Goal: Information Seeking & Learning: Learn about a topic

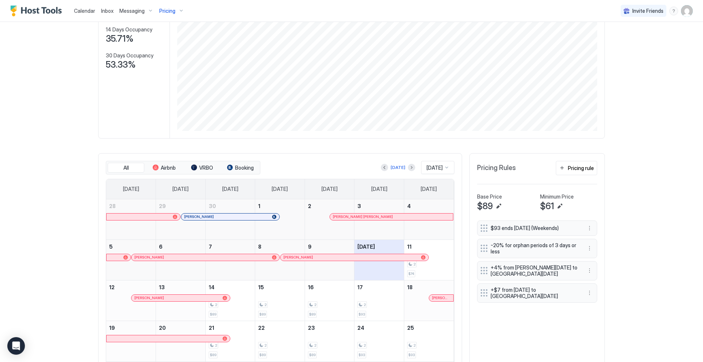
scroll to position [91, 0]
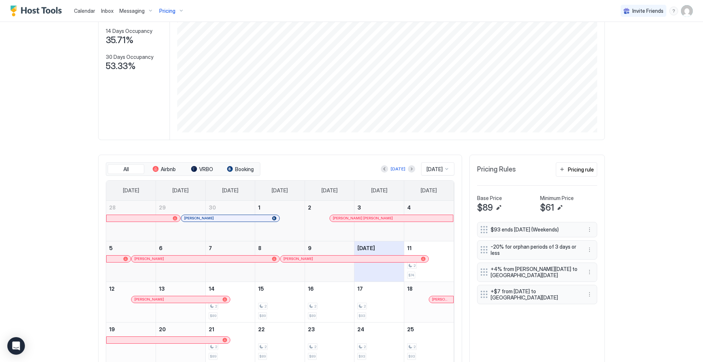
click at [178, 8] on div "Pricing" at bounding box center [171, 11] width 31 height 12
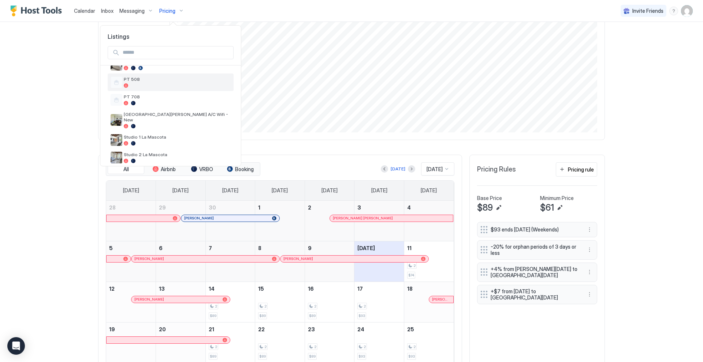
scroll to position [237, 0]
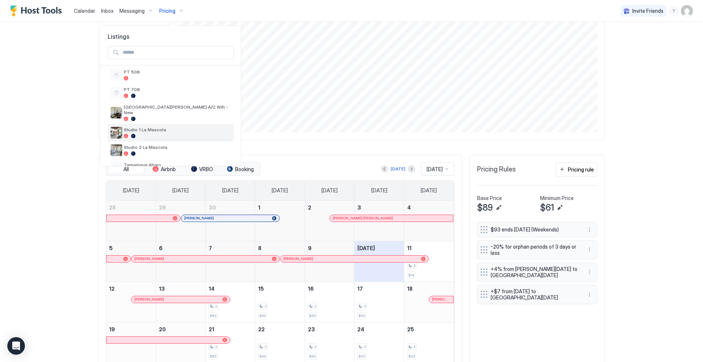
click at [168, 128] on div "Studio 1 La Mascota" at bounding box center [177, 132] width 107 height 11
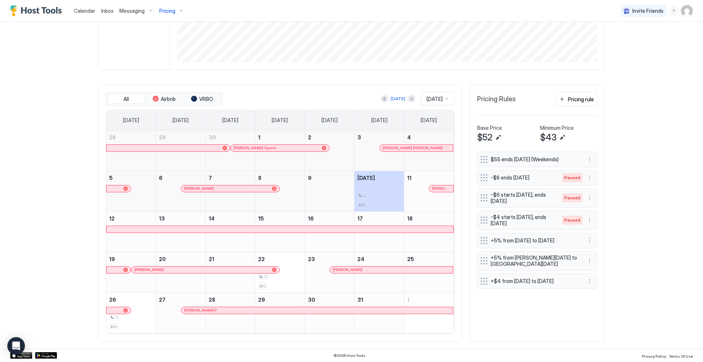
scroll to position [160, 0]
click at [181, 11] on div "Pricing" at bounding box center [171, 11] width 31 height 12
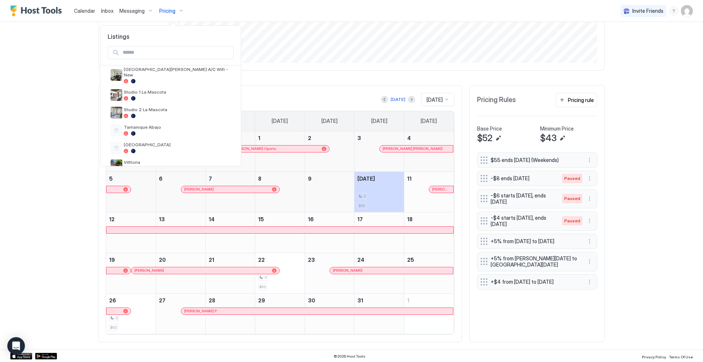
scroll to position [277, 0]
click at [168, 105] on div "Studio 2 La Mascota" at bounding box center [177, 109] width 107 height 11
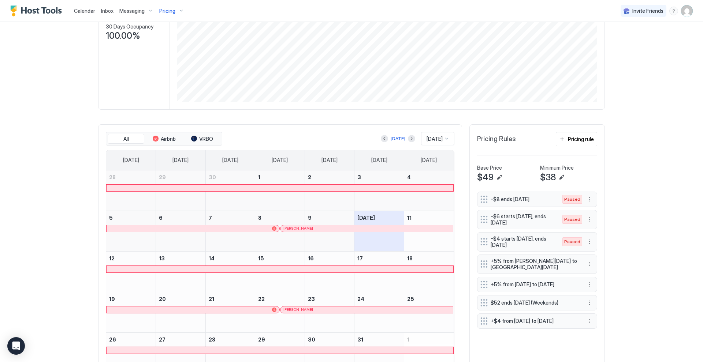
click at [177, 10] on div "Pricing" at bounding box center [171, 11] width 31 height 12
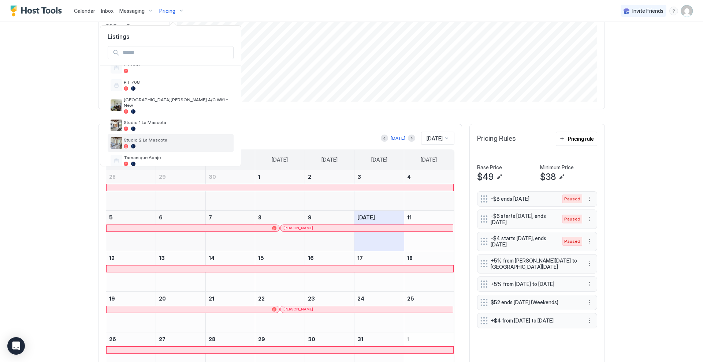
scroll to position [248, 0]
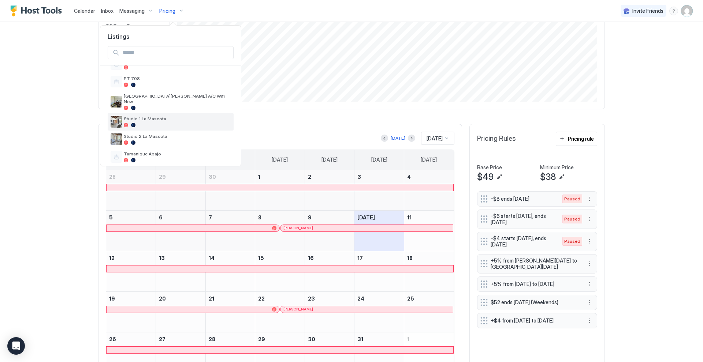
click at [175, 123] on div at bounding box center [177, 125] width 107 height 4
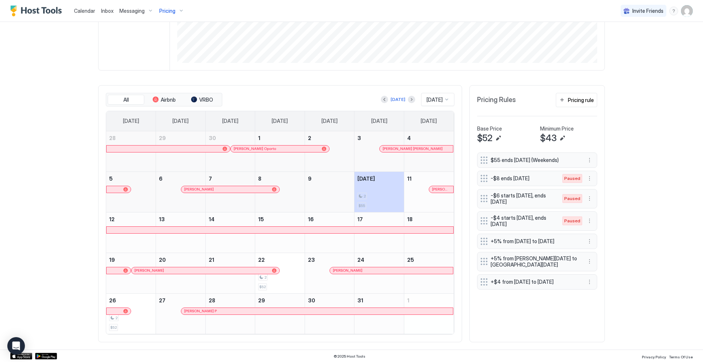
scroll to position [155, 0]
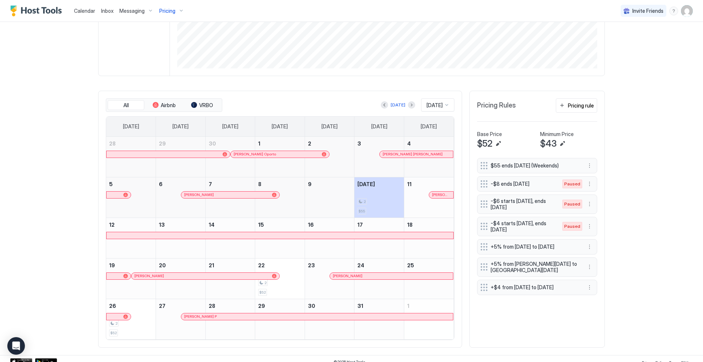
click at [180, 11] on div "Pricing" at bounding box center [171, 11] width 31 height 12
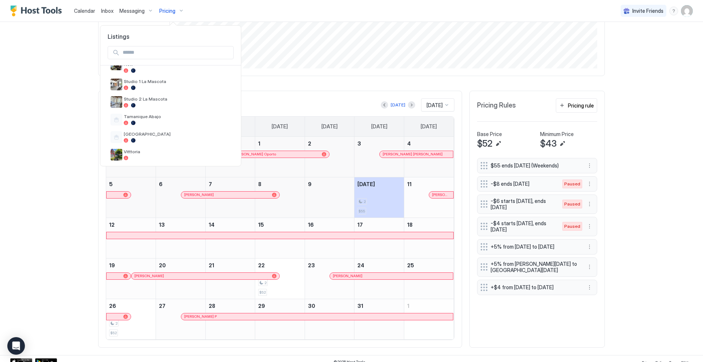
scroll to position [285, 0]
click at [162, 97] on span "Studio 2 La Mascota" at bounding box center [177, 99] width 107 height 5
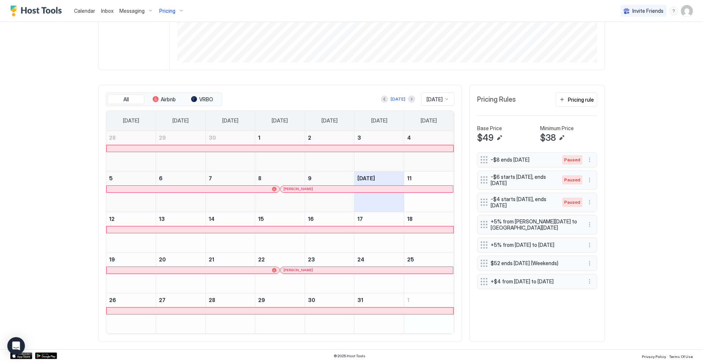
scroll to position [160, 0]
click at [408, 100] on button "Next month" at bounding box center [411, 99] width 7 height 7
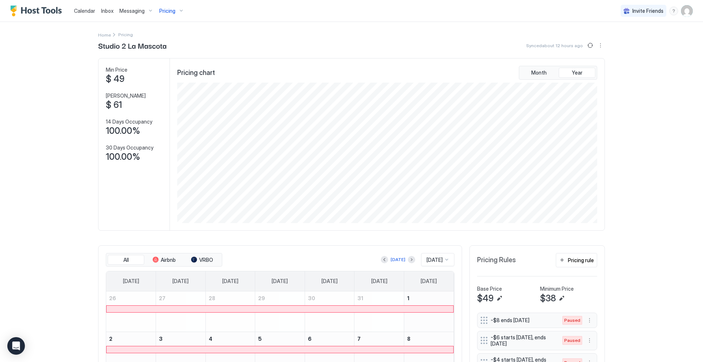
scroll to position [0, 0]
click at [178, 12] on div "Pricing" at bounding box center [171, 11] width 31 height 12
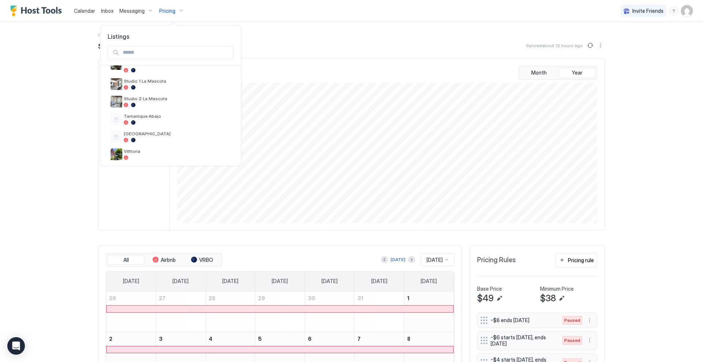
scroll to position [285, 0]
click at [182, 79] on span "Studio 1 La Mascota" at bounding box center [177, 81] width 107 height 5
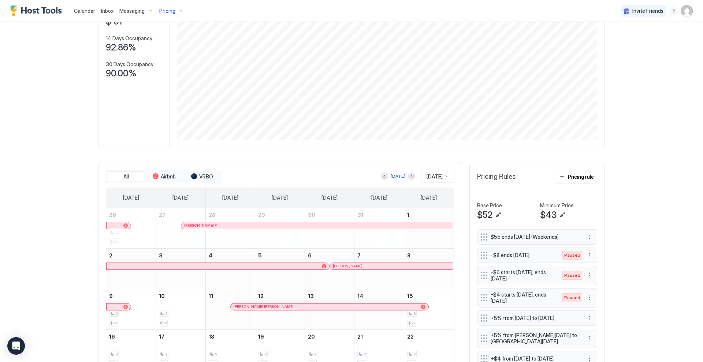
scroll to position [83, 0]
click at [408, 178] on button "Next month" at bounding box center [411, 176] width 7 height 7
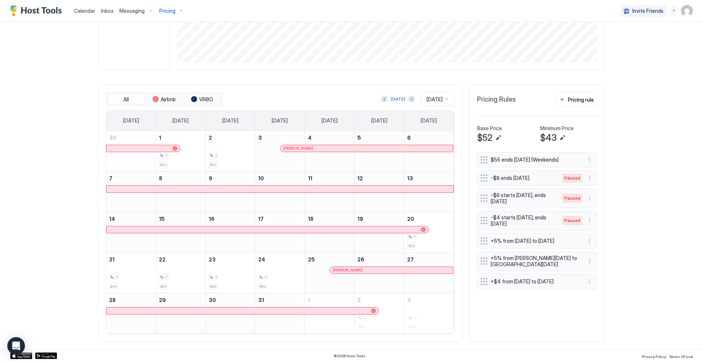
scroll to position [160, 0]
click at [341, 270] on div at bounding box center [341, 271] width 6 height 6
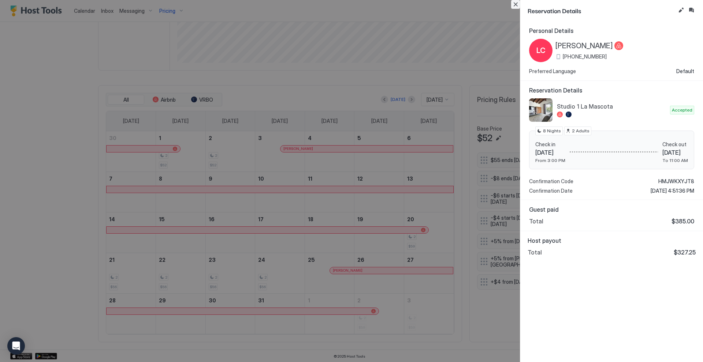
click at [517, 4] on button "Close" at bounding box center [515, 4] width 9 height 9
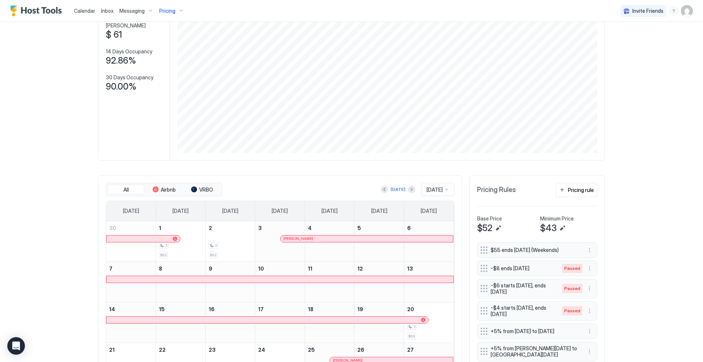
scroll to position [75, 0]
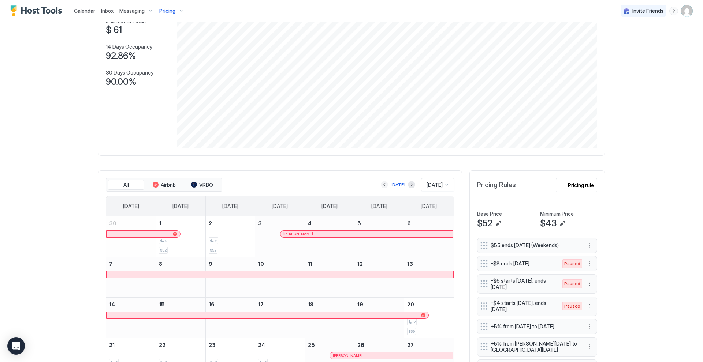
click at [381, 185] on button "Previous month" at bounding box center [384, 184] width 7 height 7
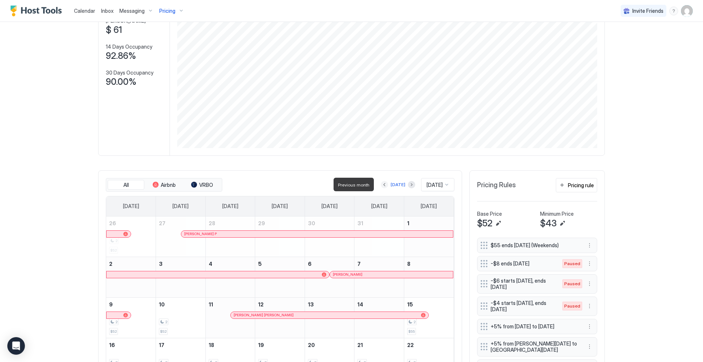
click at [381, 185] on button "Previous month" at bounding box center [384, 184] width 7 height 7
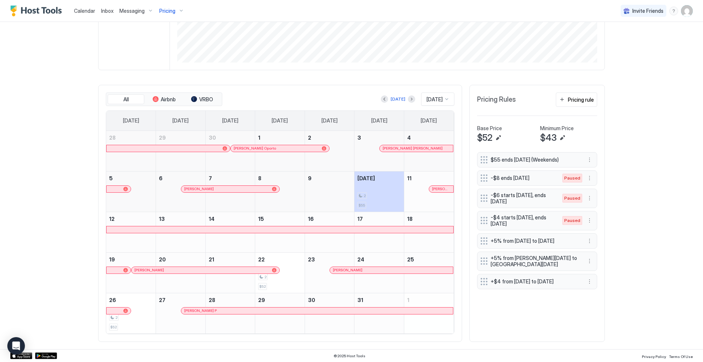
scroll to position [160, 0]
click at [408, 98] on button "Next month" at bounding box center [411, 99] width 7 height 7
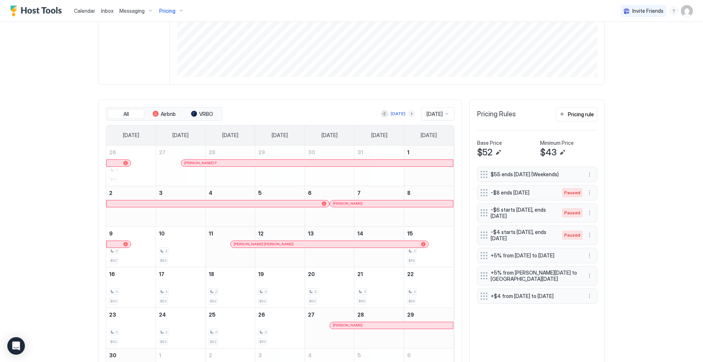
click at [408, 113] on button "Next month" at bounding box center [411, 113] width 7 height 7
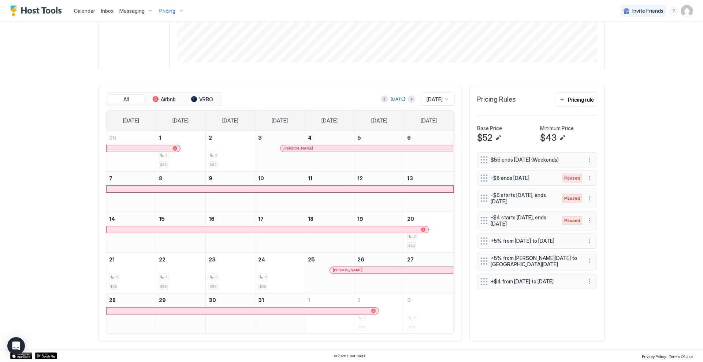
scroll to position [160, 0]
click at [408, 98] on button "Next month" at bounding box center [411, 99] width 7 height 7
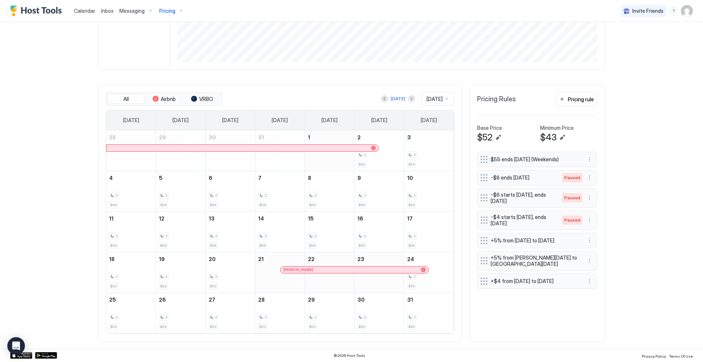
scroll to position [161, 0]
click at [381, 100] on button "Previous month" at bounding box center [384, 98] width 7 height 7
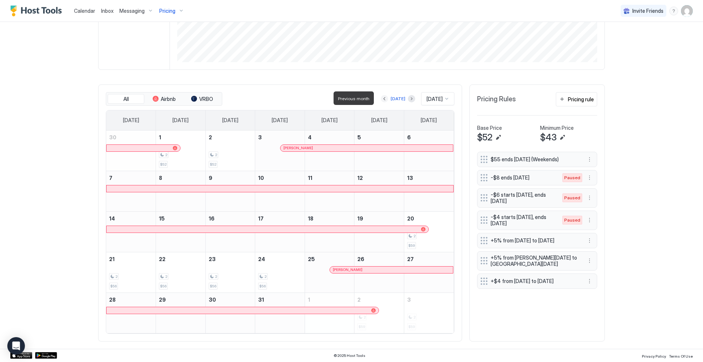
click at [381, 100] on button "Previous month" at bounding box center [384, 98] width 7 height 7
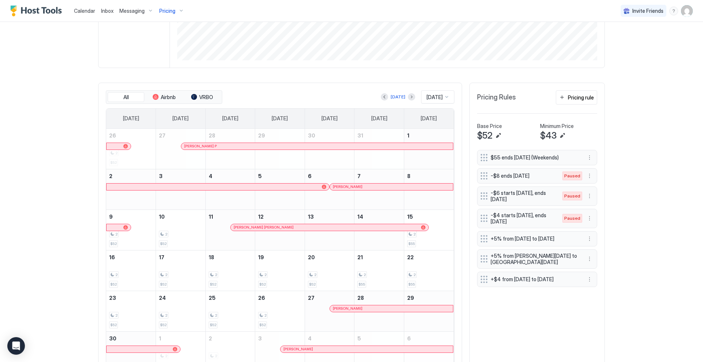
scroll to position [163, 0]
click at [381, 97] on button "Previous month" at bounding box center [384, 96] width 7 height 7
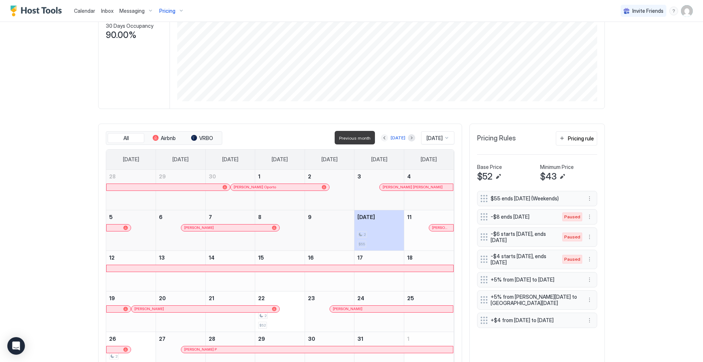
click at [382, 138] on button "Previous month" at bounding box center [384, 137] width 7 height 7
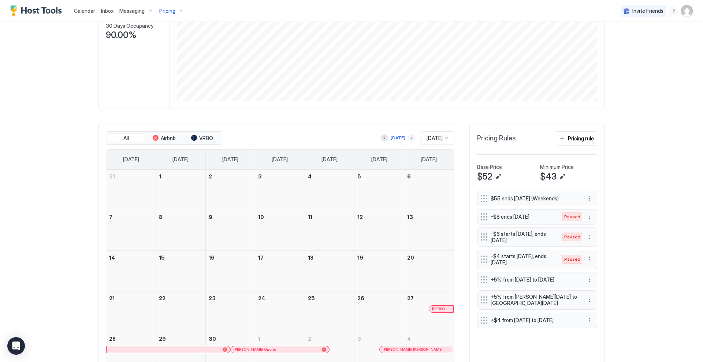
click at [408, 140] on button "Next month" at bounding box center [411, 137] width 7 height 7
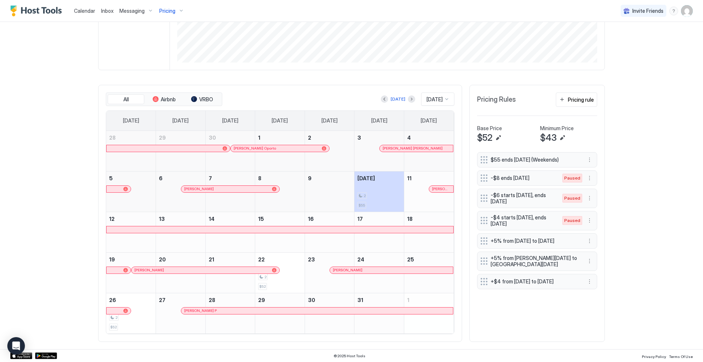
scroll to position [160, 0]
click at [433, 188] on div at bounding box center [433, 190] width 6 height 6
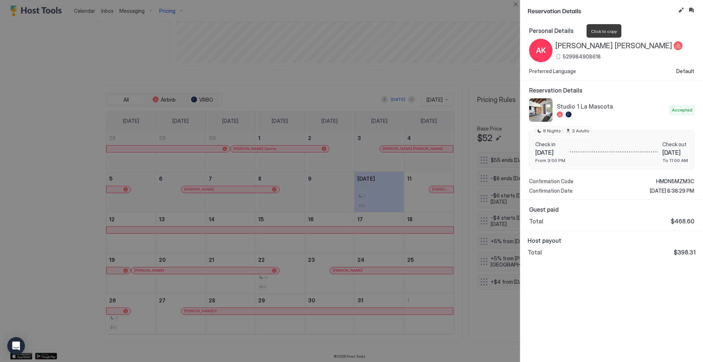
click at [592, 46] on span "[PERSON_NAME] [PERSON_NAME]" at bounding box center [613, 45] width 117 height 9
click at [514, 1] on button "Close" at bounding box center [515, 4] width 9 height 9
